Goal: Transaction & Acquisition: Download file/media

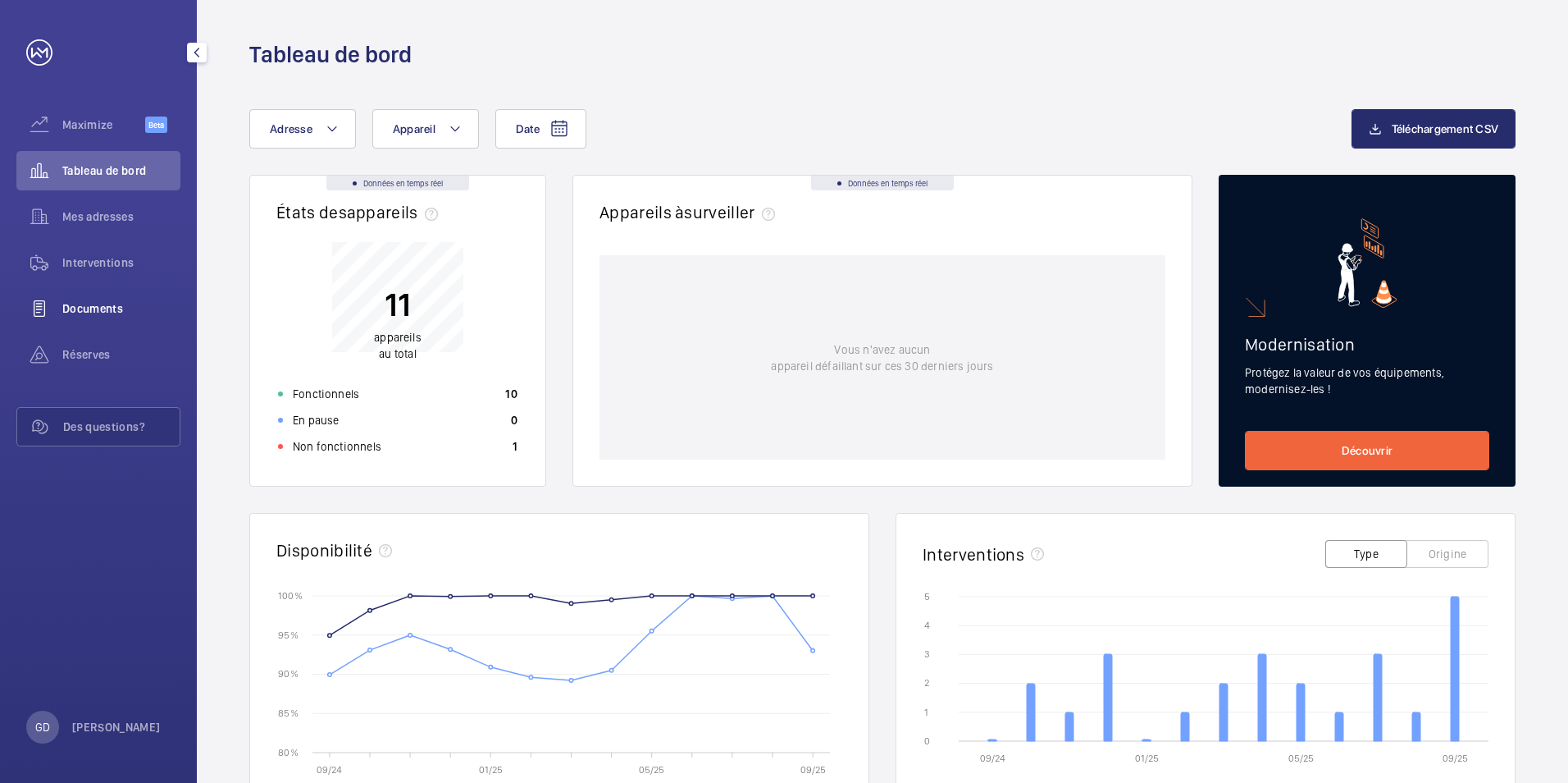
click at [80, 301] on span "Documents" at bounding box center [121, 308] width 119 height 16
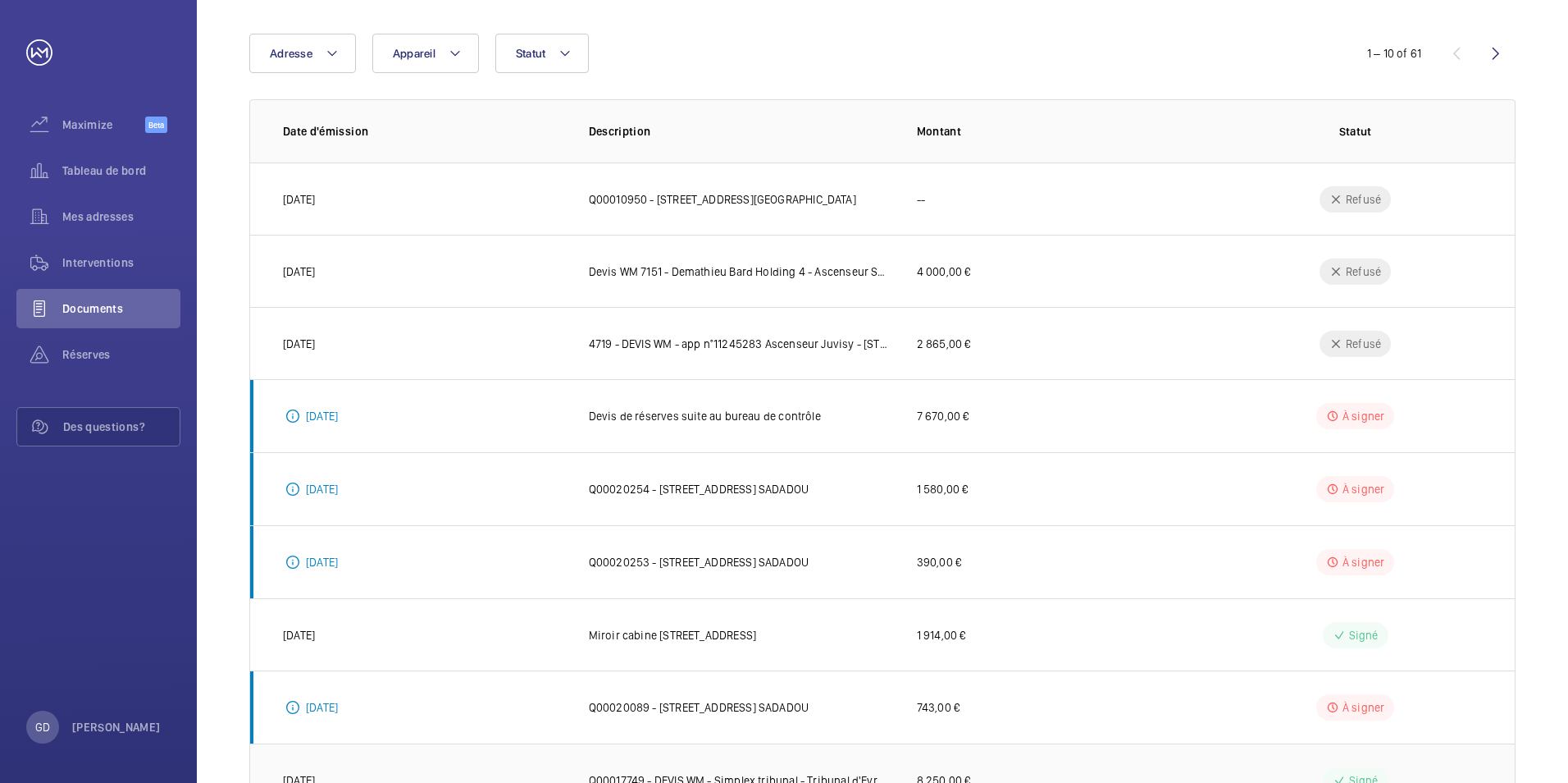
scroll to position [135, 0]
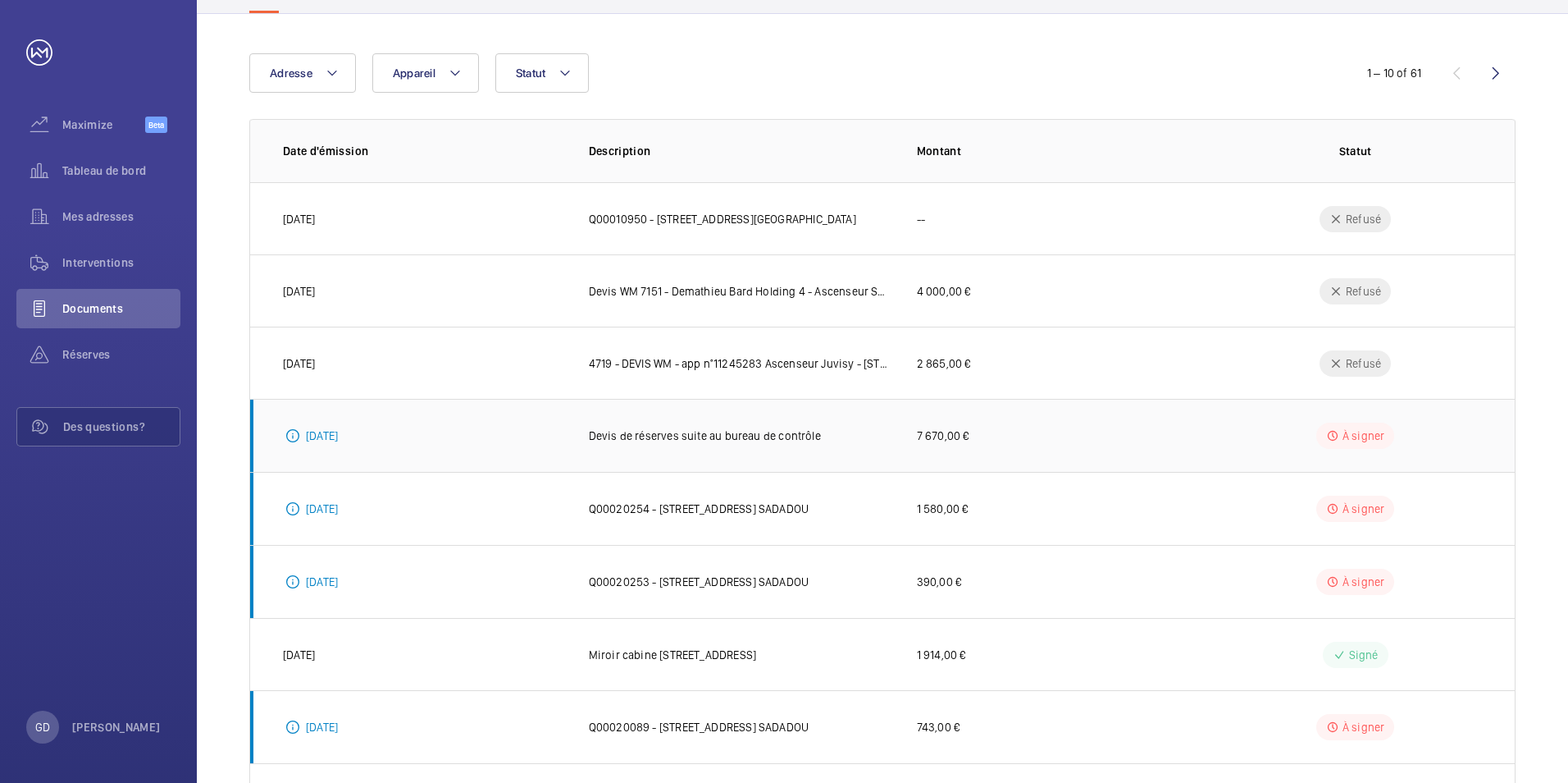
click at [694, 439] on p "Devis de réserves suite au bureau de contrôle" at bounding box center [705, 435] width 232 height 16
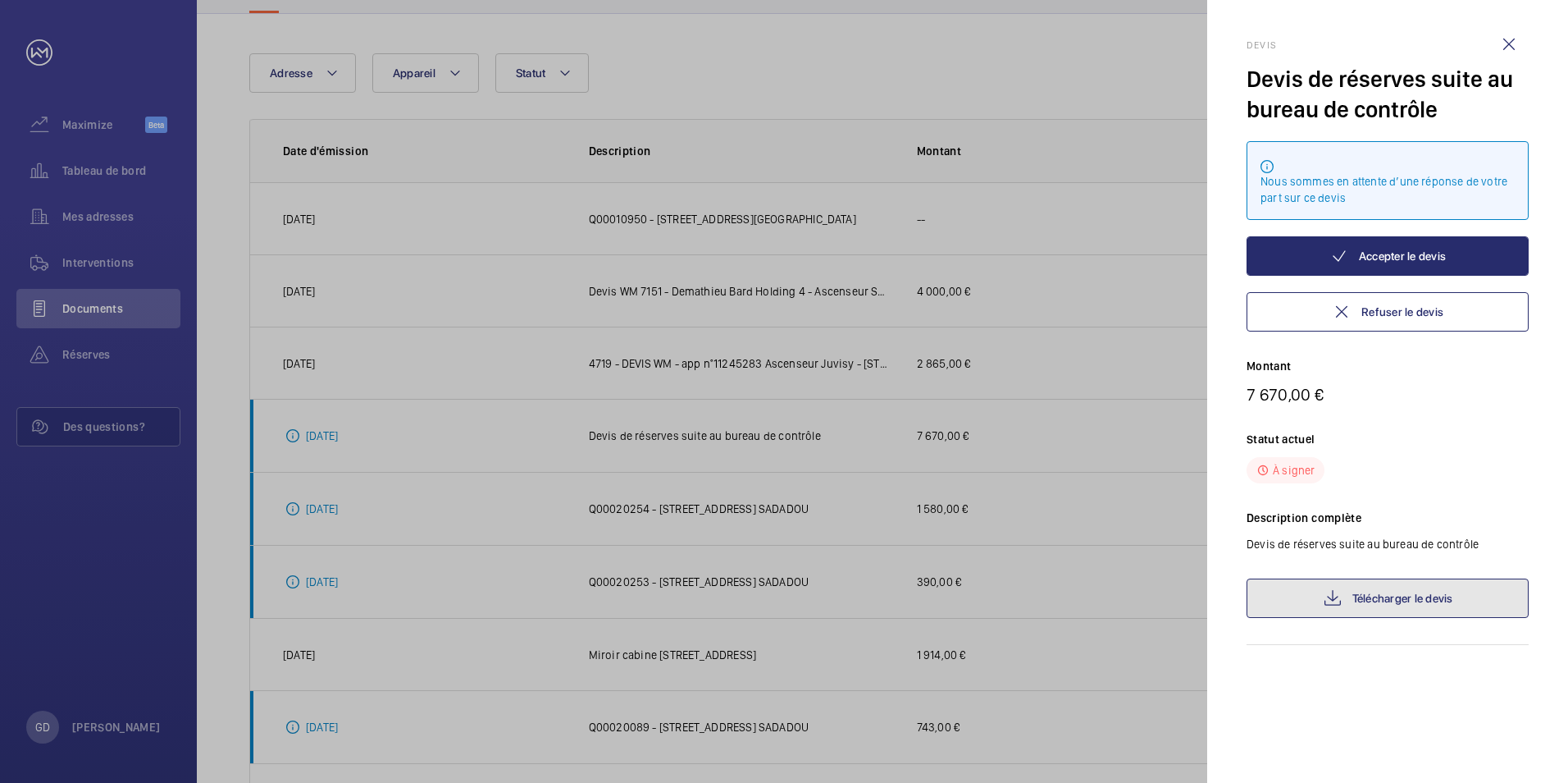
click at [1430, 608] on link "Télécharger le devis" at bounding box center [1387, 599] width 282 height 40
click at [1512, 51] on wm-front-icon-button at bounding box center [1509, 45] width 40 height 40
